Goal: Transaction & Acquisition: Obtain resource

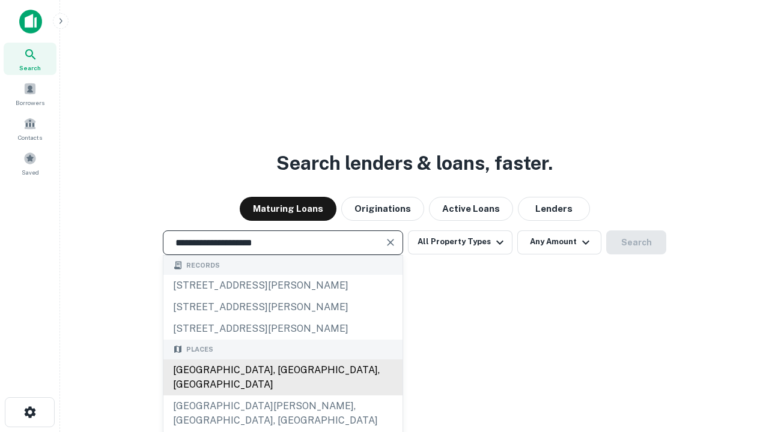
click at [282, 396] on div "[GEOGRAPHIC_DATA], [GEOGRAPHIC_DATA], [GEOGRAPHIC_DATA]" at bounding box center [282, 378] width 239 height 36
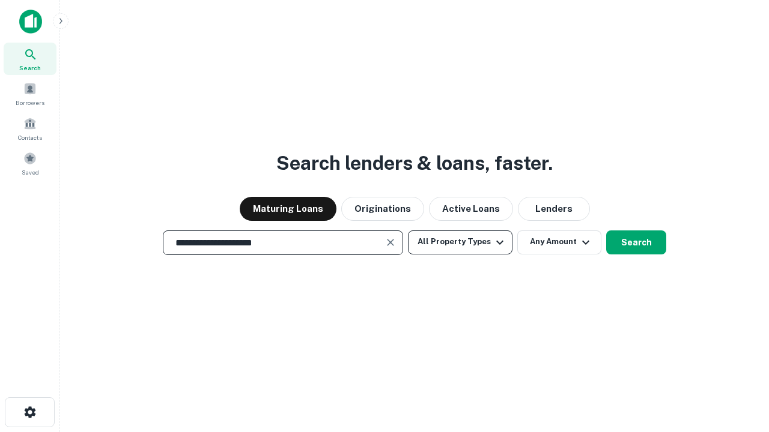
type input "**********"
click at [460, 242] on button "All Property Types" at bounding box center [460, 243] width 104 height 24
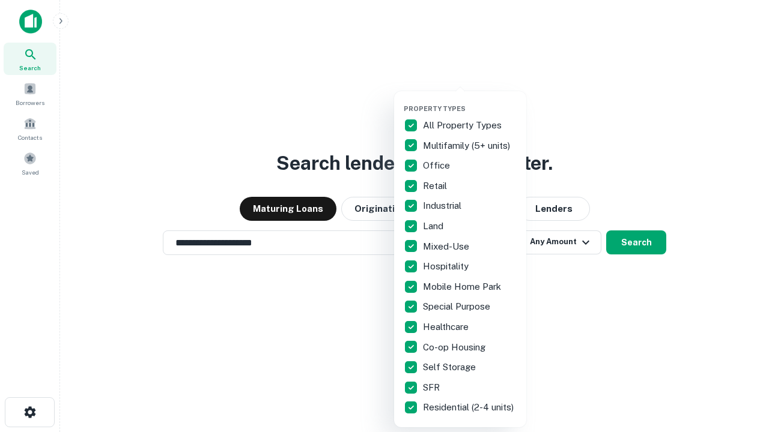
click at [470, 101] on button "button" at bounding box center [470, 101] width 132 height 1
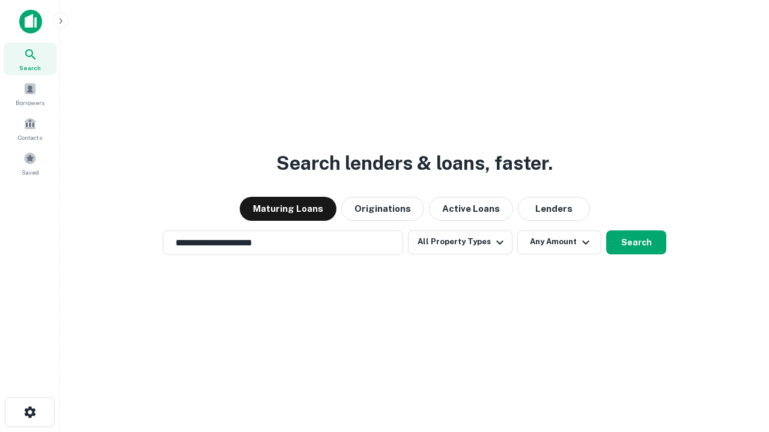
scroll to position [19, 0]
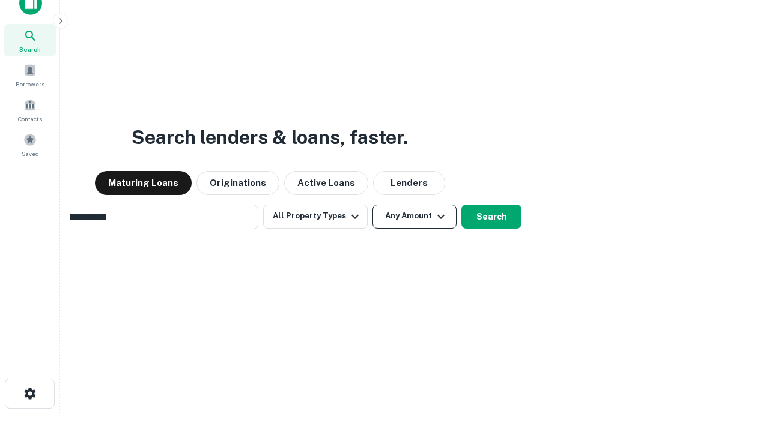
click at [372, 205] on button "Any Amount" at bounding box center [414, 217] width 84 height 24
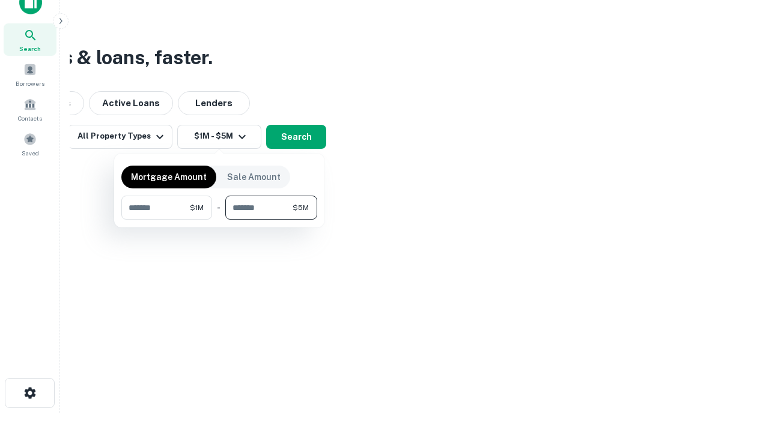
type input "*******"
click at [219, 220] on button "button" at bounding box center [219, 220] width 196 height 1
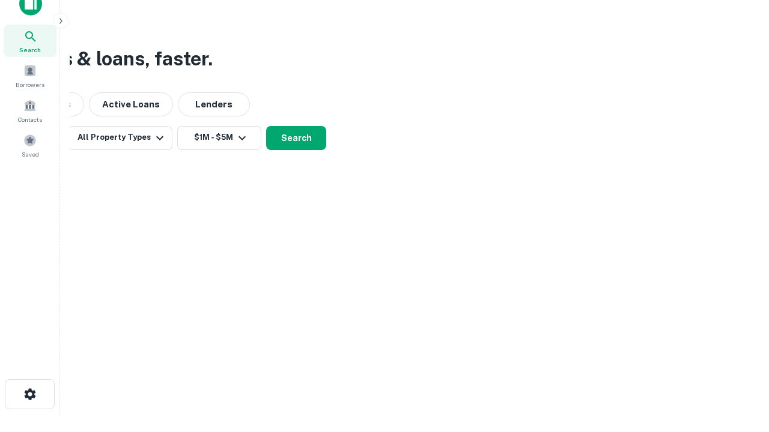
scroll to position [7, 222]
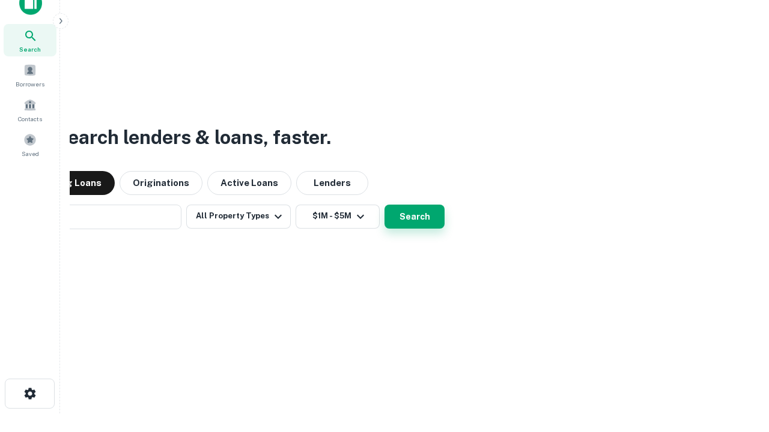
click at [384, 205] on button "Search" at bounding box center [414, 217] width 60 height 24
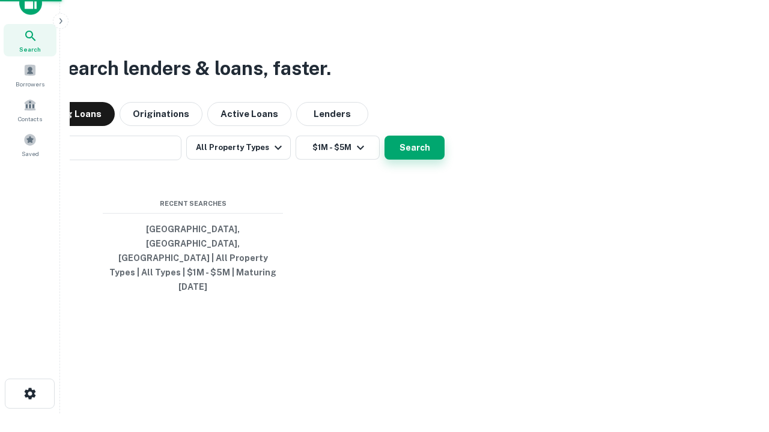
scroll to position [32, 340]
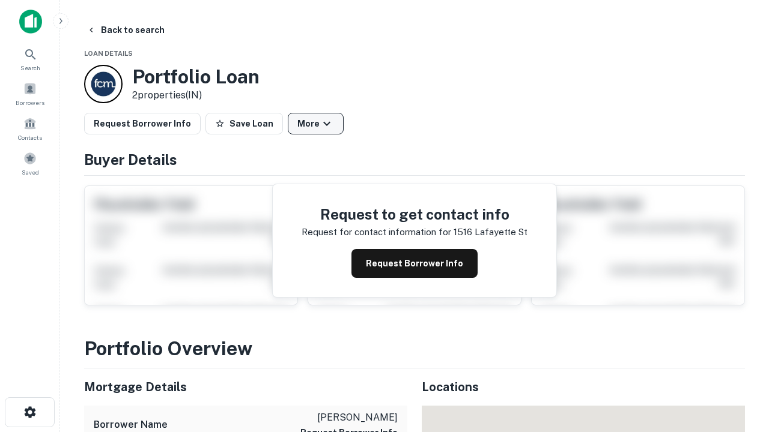
click at [315, 124] on button "More" at bounding box center [316, 124] width 56 height 22
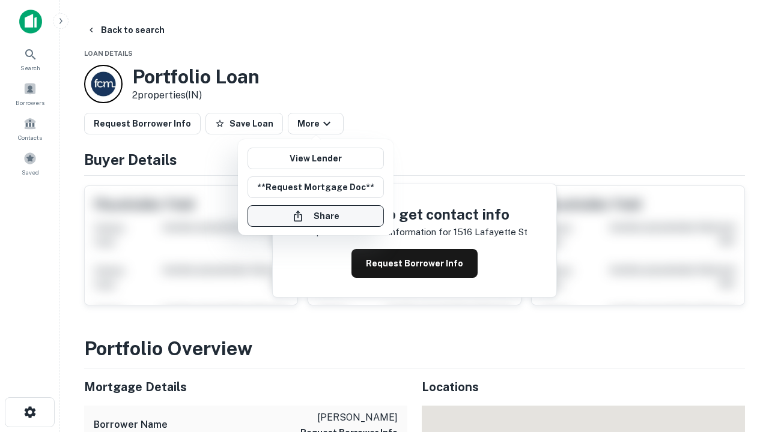
click at [315, 216] on button "Share" at bounding box center [315, 216] width 136 height 22
